Goal: Task Accomplishment & Management: Manage account settings

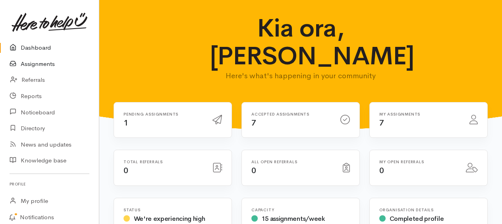
click at [47, 68] on link "Assignments" at bounding box center [49, 64] width 99 height 16
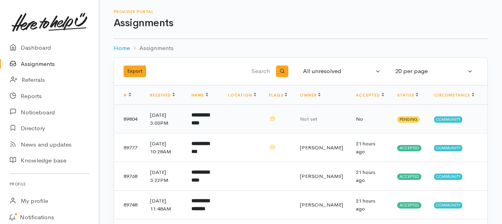
click at [209, 125] on b "**********" at bounding box center [200, 118] width 18 height 13
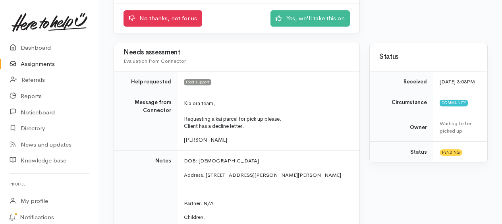
scroll to position [128, 0]
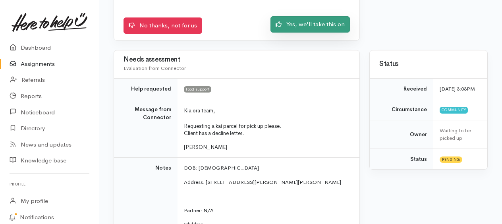
click at [294, 33] on link "Yes, we'll take this on" at bounding box center [309, 24] width 79 height 16
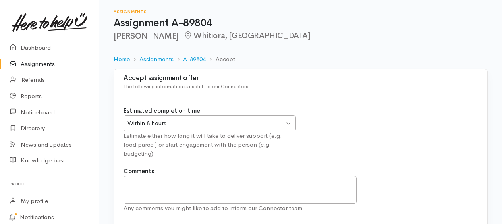
scroll to position [71, 0]
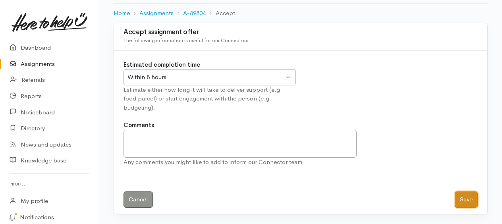
click at [457, 194] on button "Save" at bounding box center [465, 199] width 23 height 16
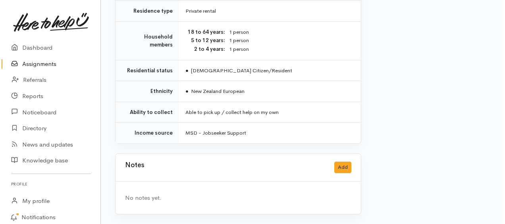
scroll to position [740, 0]
click at [337, 161] on button "Add" at bounding box center [340, 167] width 17 height 12
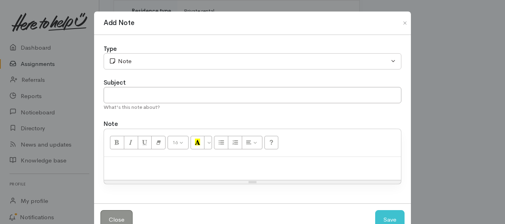
click at [146, 170] on p at bounding box center [252, 165] width 289 height 9
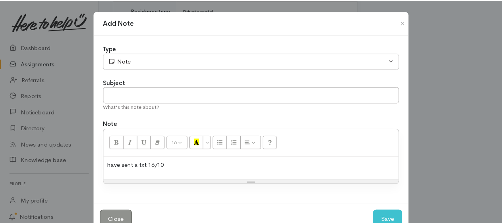
scroll to position [47, 0]
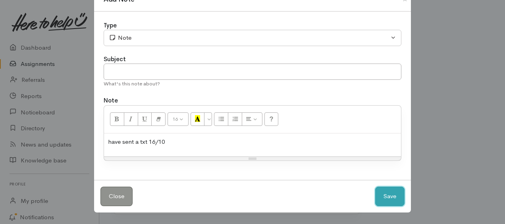
click at [386, 193] on button "Save" at bounding box center [389, 195] width 29 height 19
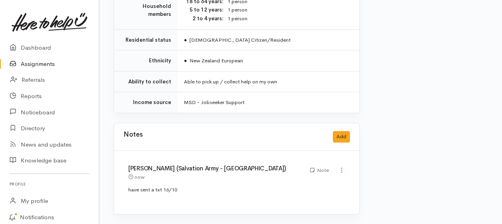
click at [44, 68] on link "Assignments" at bounding box center [49, 64] width 99 height 16
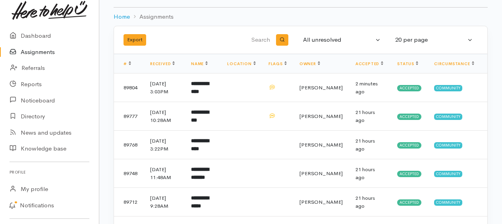
scroll to position [45, 0]
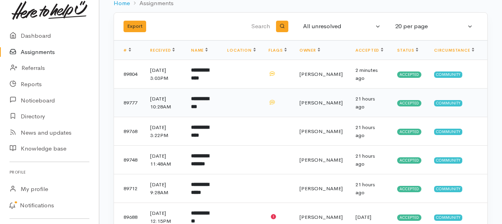
click at [197, 117] on td "**********" at bounding box center [202, 102] width 36 height 29
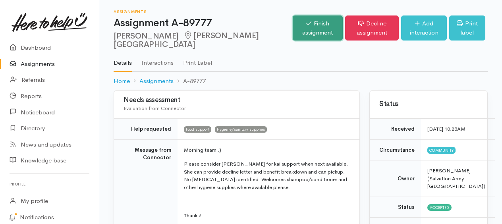
click at [292, 30] on link "Finish assignment" at bounding box center [317, 27] width 50 height 25
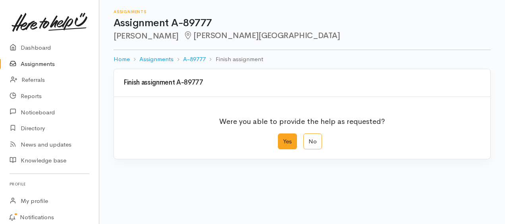
click at [284, 150] on label "Yes" at bounding box center [287, 141] width 19 height 16
click at [283, 138] on input "Yes" at bounding box center [280, 135] width 5 height 5
radio input "true"
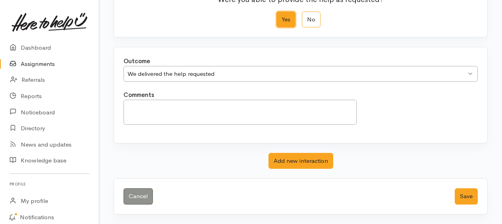
scroll to position [158, 0]
click at [464, 192] on button "Save" at bounding box center [465, 196] width 23 height 16
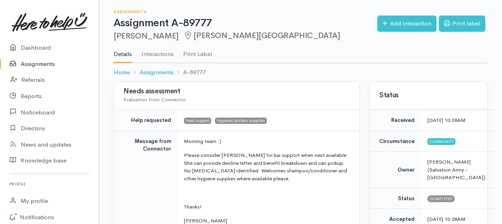
click at [54, 67] on link "Assignments" at bounding box center [49, 64] width 99 height 16
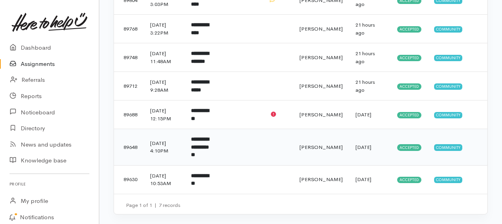
scroll to position [173, 0]
click at [207, 121] on b "**********" at bounding box center [200, 114] width 18 height 13
